Goal: Transaction & Acquisition: Purchase product/service

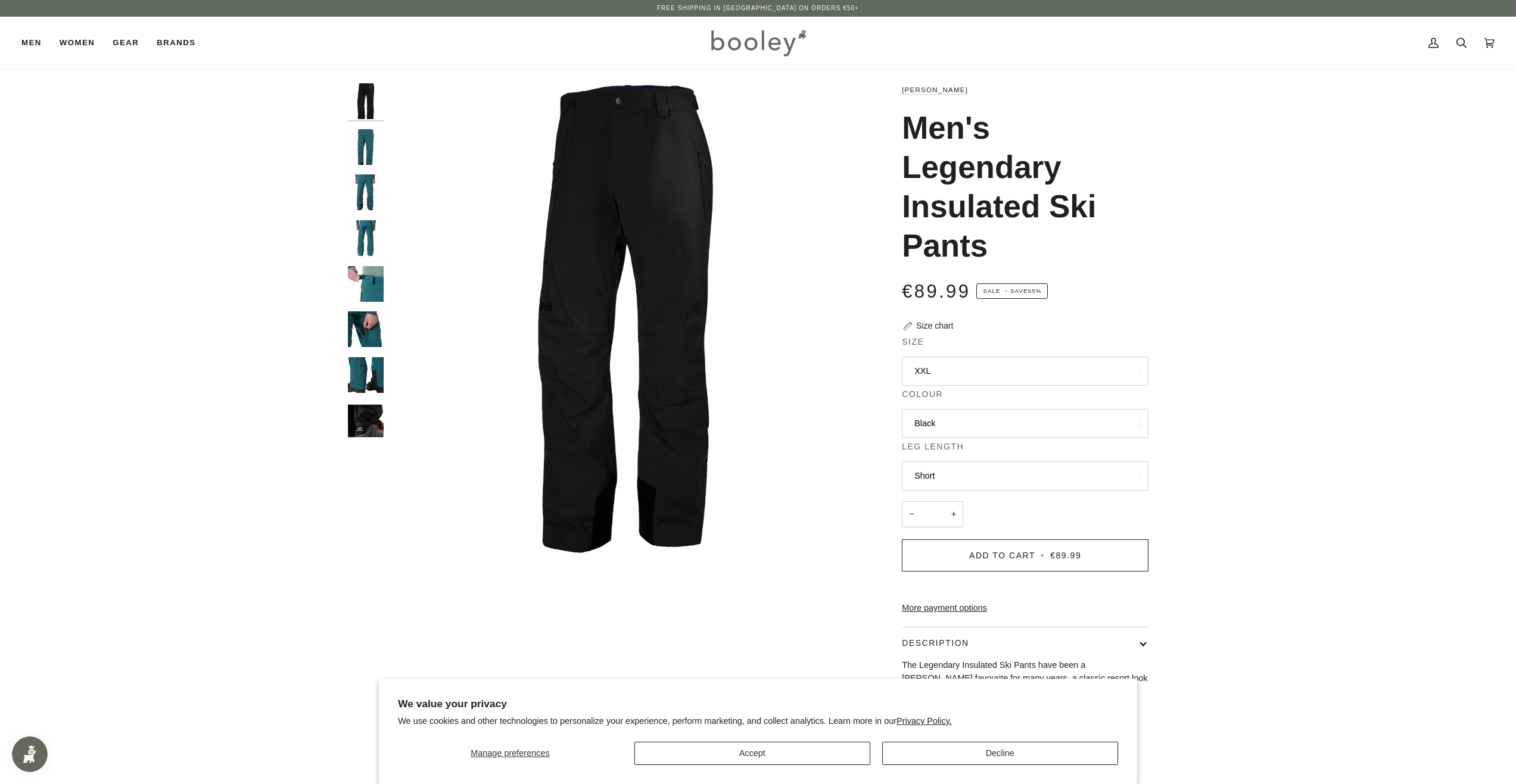
click at [950, 371] on button "XXL" at bounding box center [1025, 371] width 247 height 29
click at [425, 542] on div "Zoom" at bounding box center [625, 532] width 447 height 21
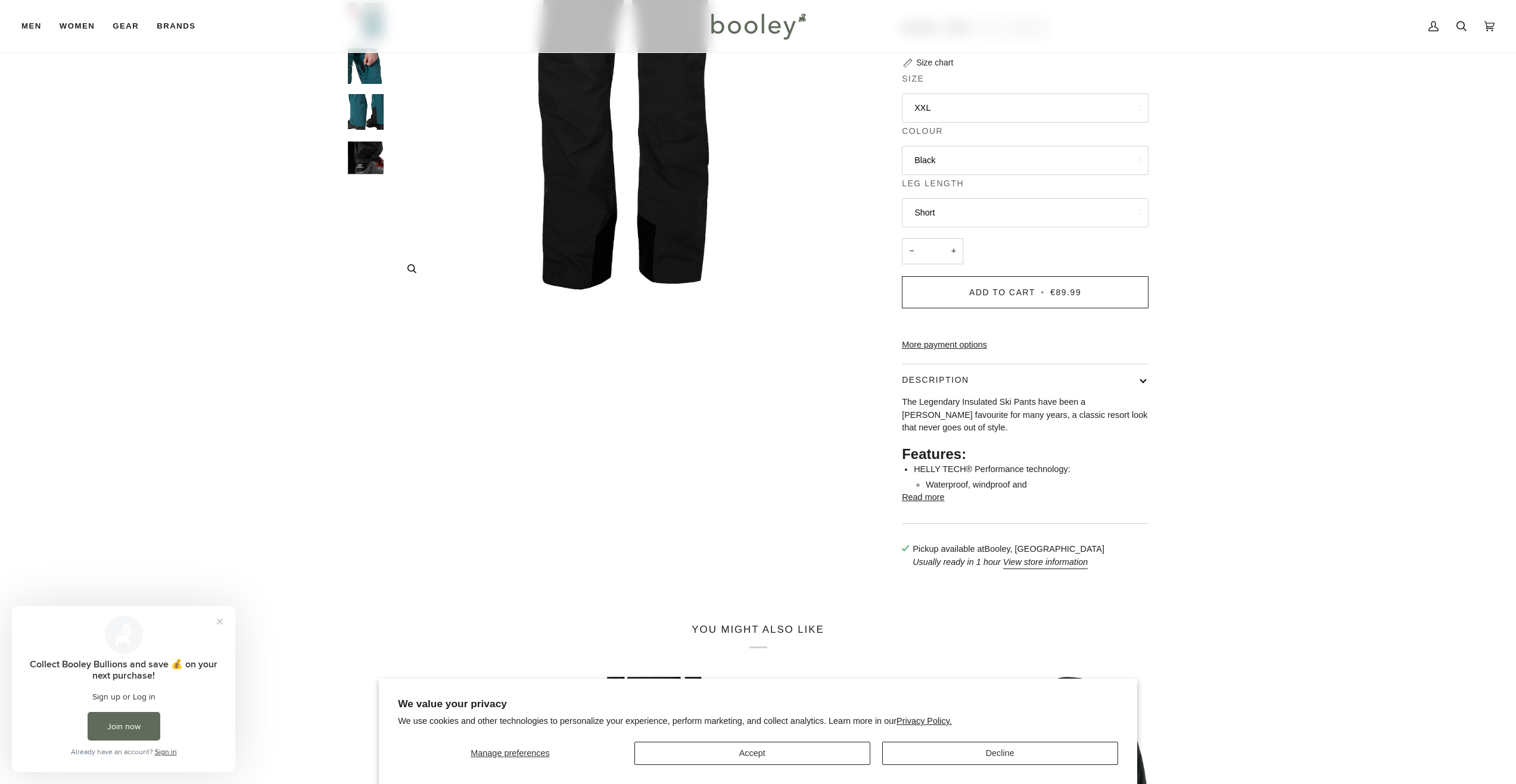
scroll to position [298, 0]
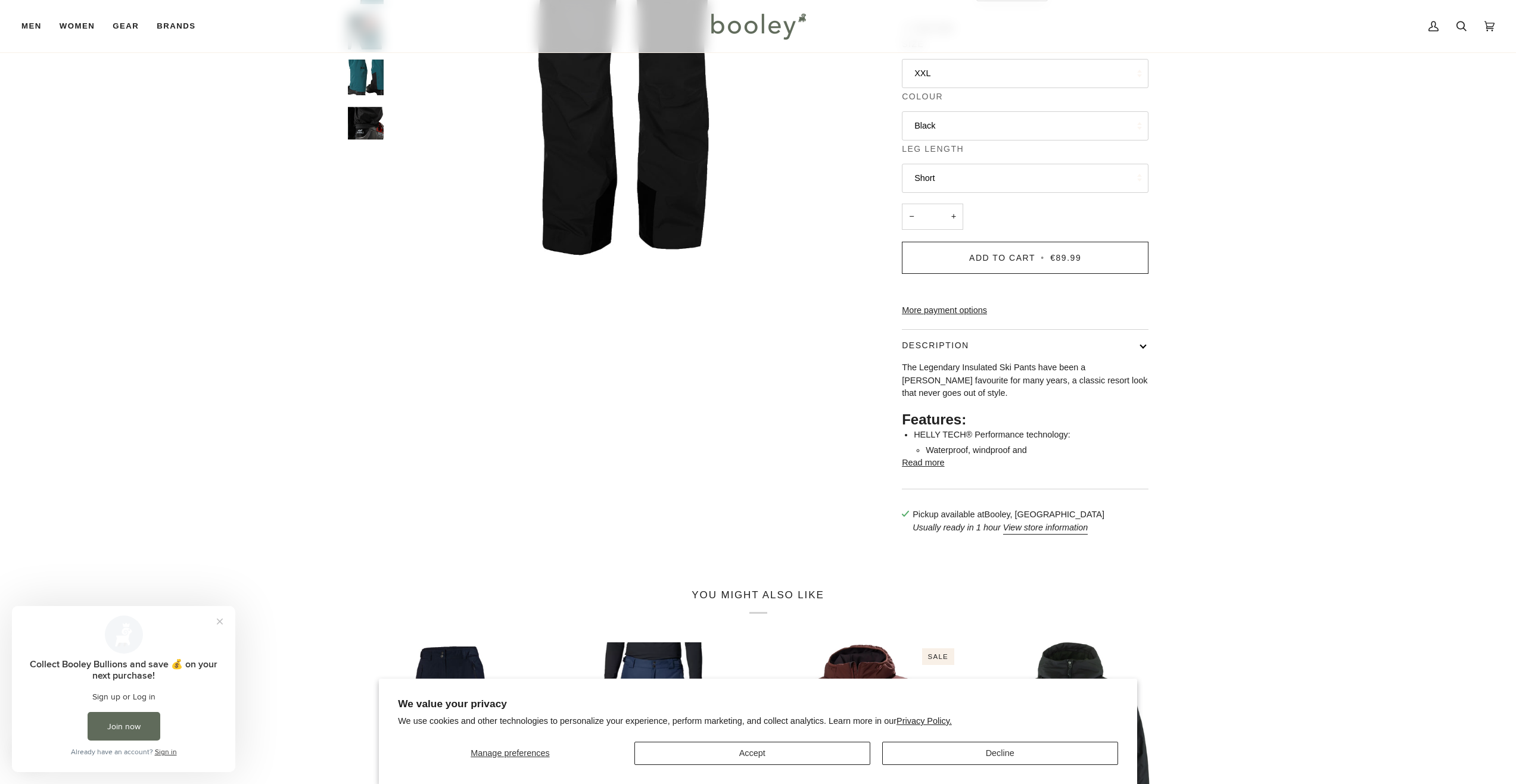
click at [952, 176] on button "Short" at bounding box center [1025, 178] width 247 height 29
click at [938, 132] on button "Black" at bounding box center [1025, 126] width 247 height 29
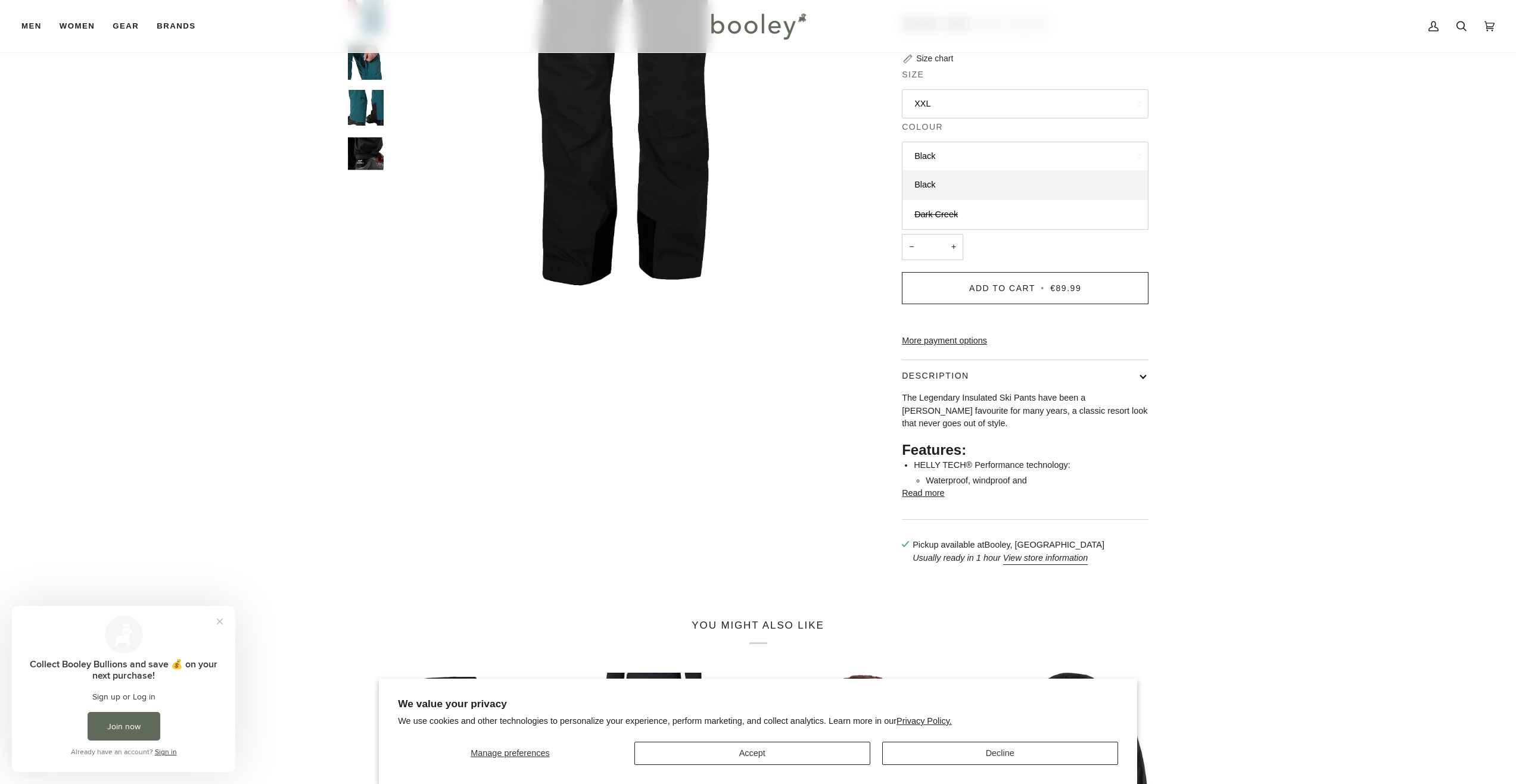
scroll to position [238, 0]
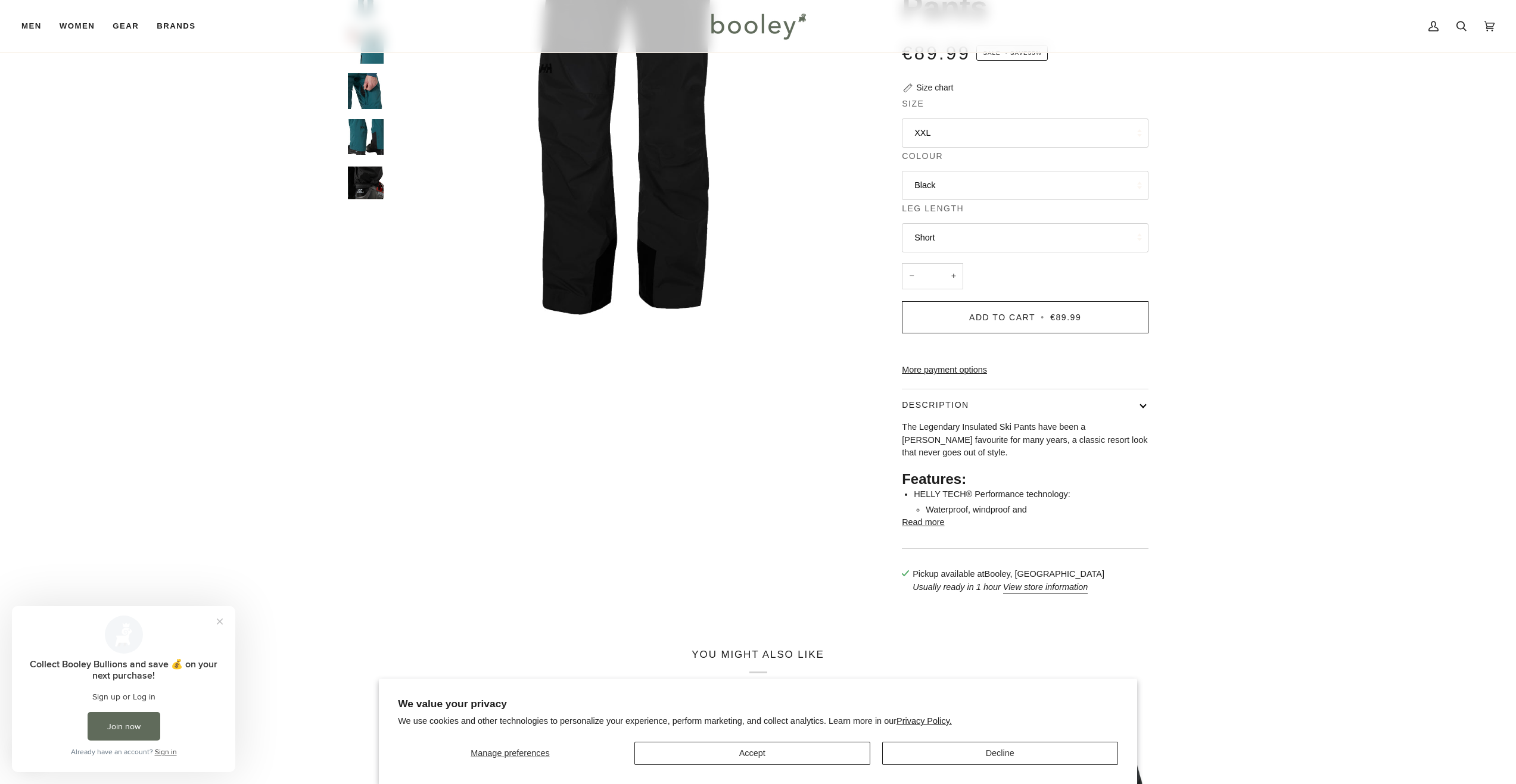
click at [946, 147] on button "XXL" at bounding box center [1025, 133] width 247 height 29
click at [929, 190] on span "Medium" at bounding box center [929, 191] width 30 height 10
click at [937, 239] on button "Short" at bounding box center [1025, 238] width 247 height 29
click at [935, 239] on button "Short" at bounding box center [1025, 238] width 247 height 29
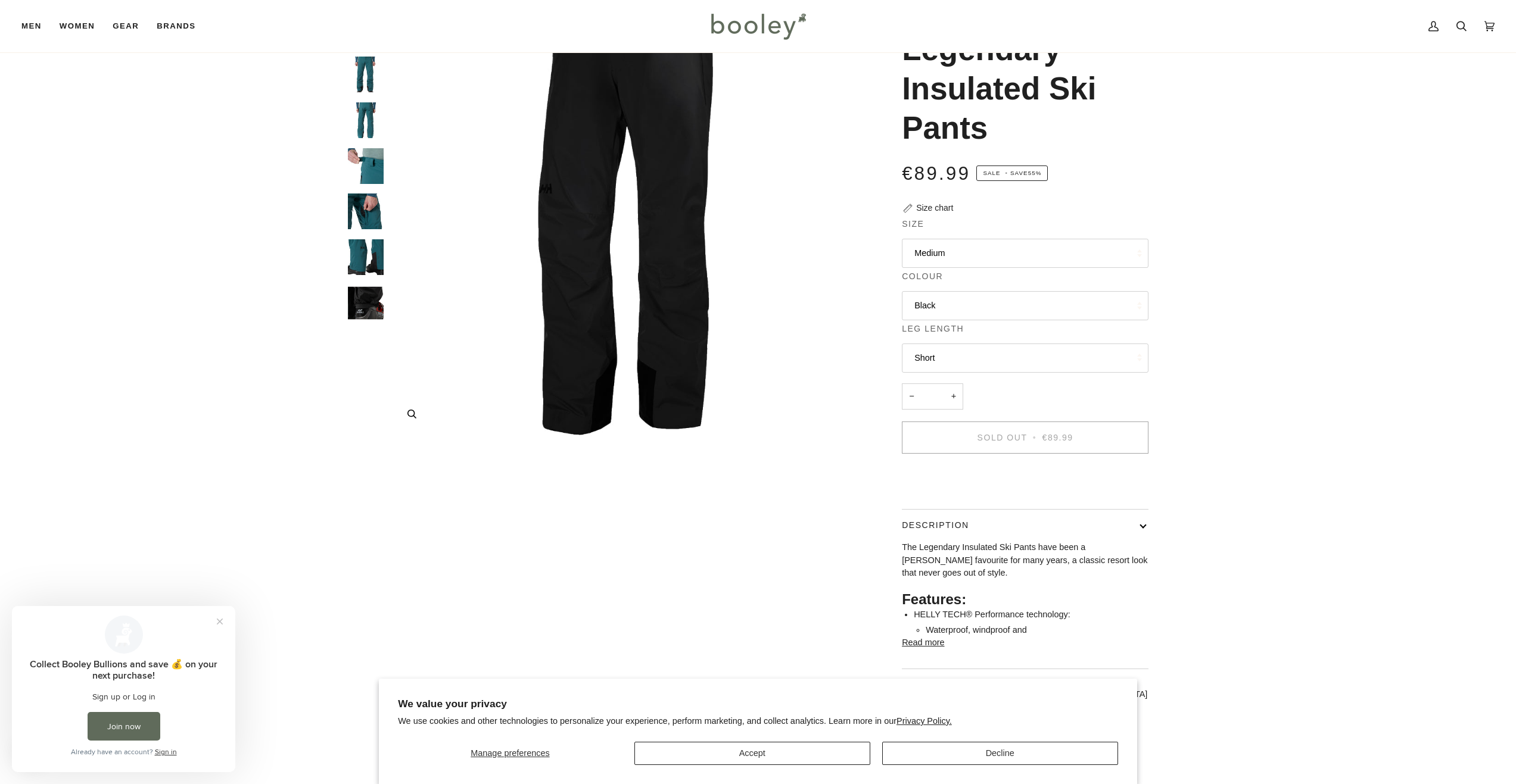
scroll to position [60, 0]
